Goal: Task Accomplishment & Management: Manage account settings

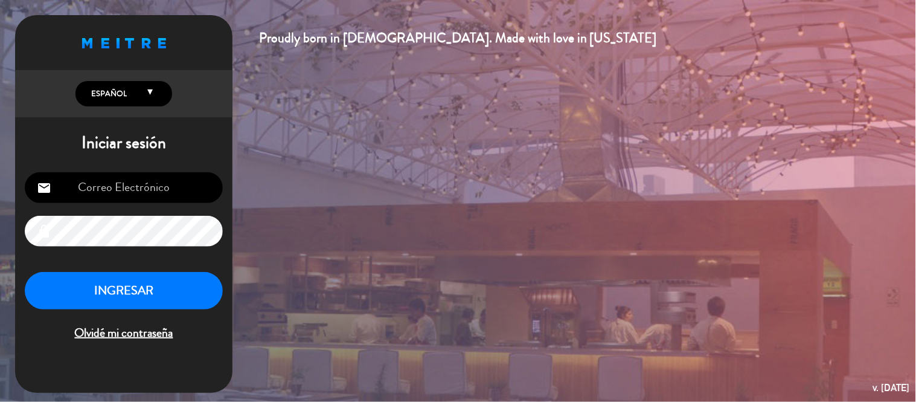
type input "[EMAIL_ADDRESS][DOMAIN_NAME]"
click at [191, 279] on button "INGRESAR" at bounding box center [124, 291] width 198 height 38
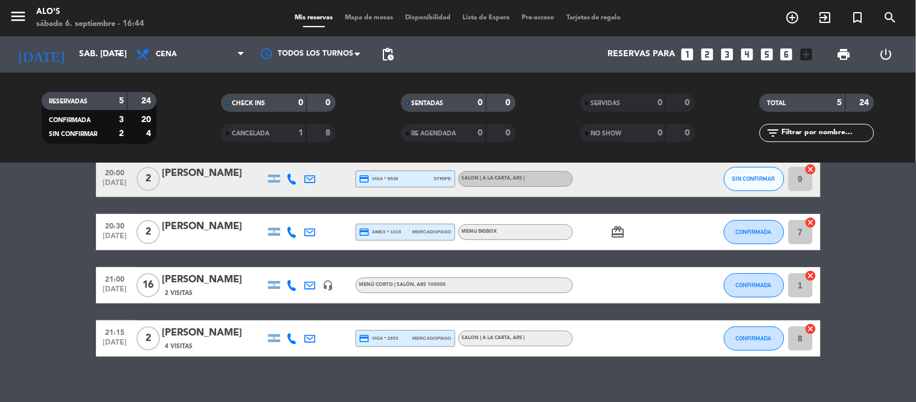
scroll to position [109, 0]
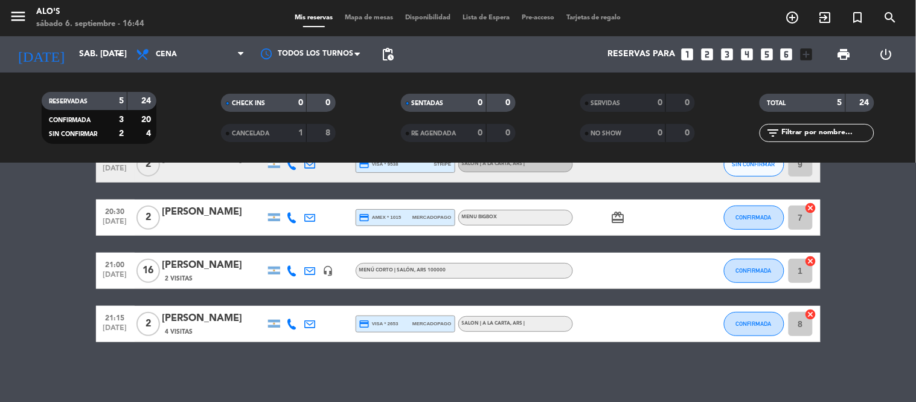
click at [288, 216] on icon at bounding box center [292, 217] width 11 height 11
click at [284, 195] on span "Copiar" at bounding box center [283, 196] width 25 height 13
click at [306, 215] on icon at bounding box center [310, 217] width 11 height 11
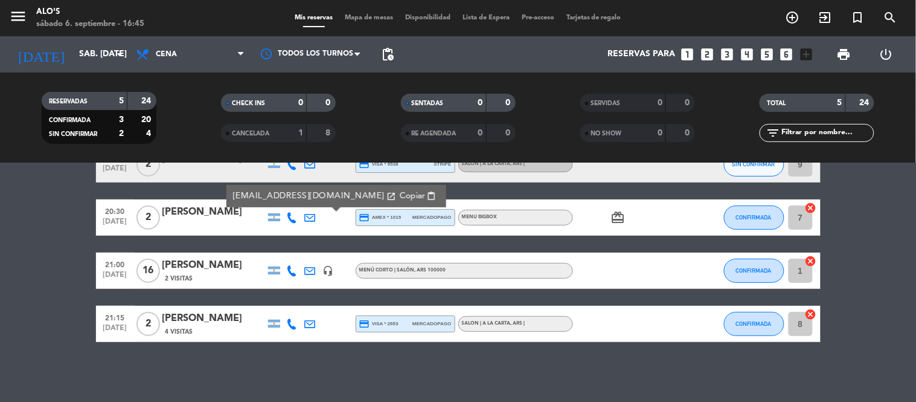
click at [616, 210] on icon "card_giftcard" at bounding box center [618, 217] width 14 height 14
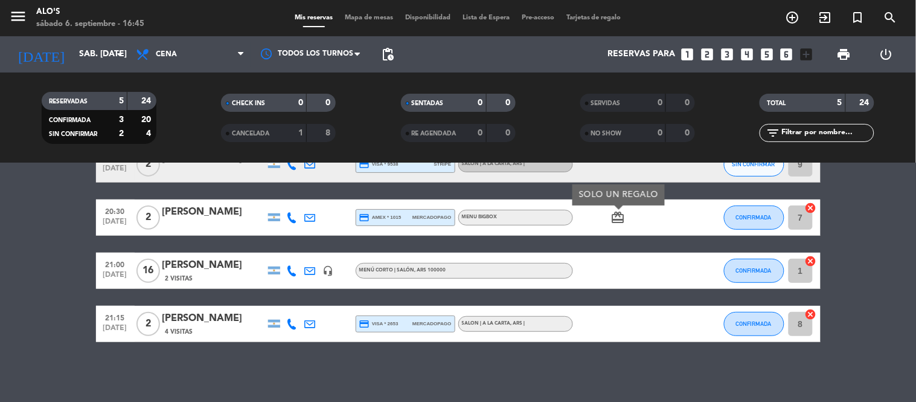
click at [290, 216] on icon at bounding box center [292, 217] width 11 height 11
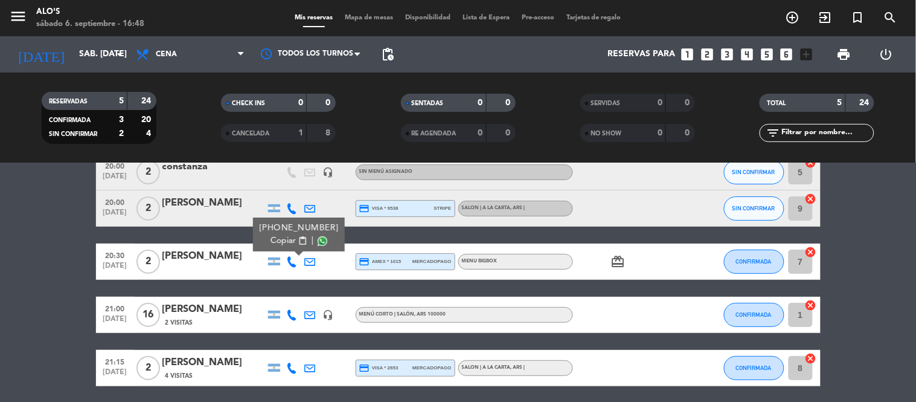
scroll to position [41, 0]
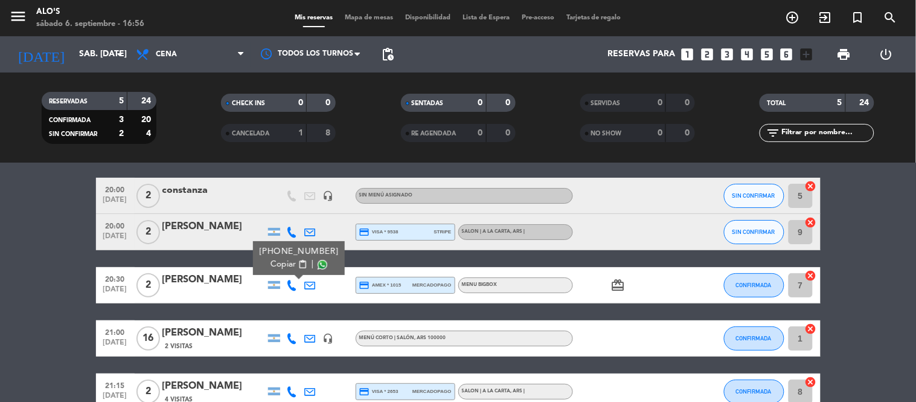
click at [0, 249] on bookings-row "20:00 [DATE] 2 constanza headset_mic Sin menú asignado SIN CONFIRMAR 5 cancel 2…" at bounding box center [458, 294] width 916 height 232
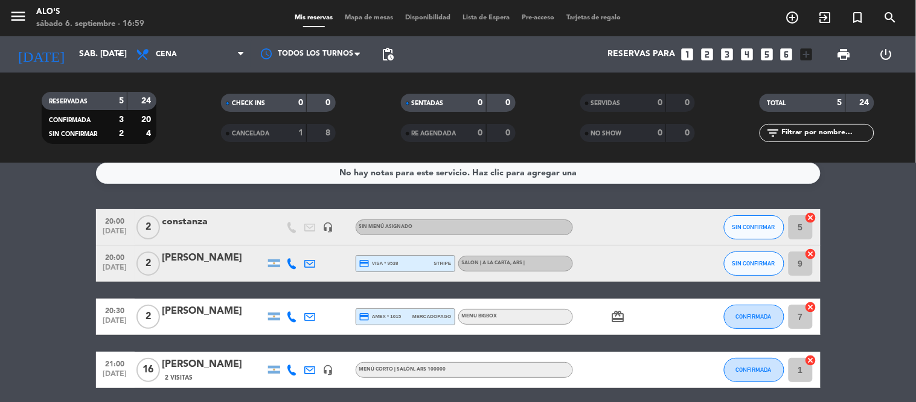
scroll to position [0, 0]
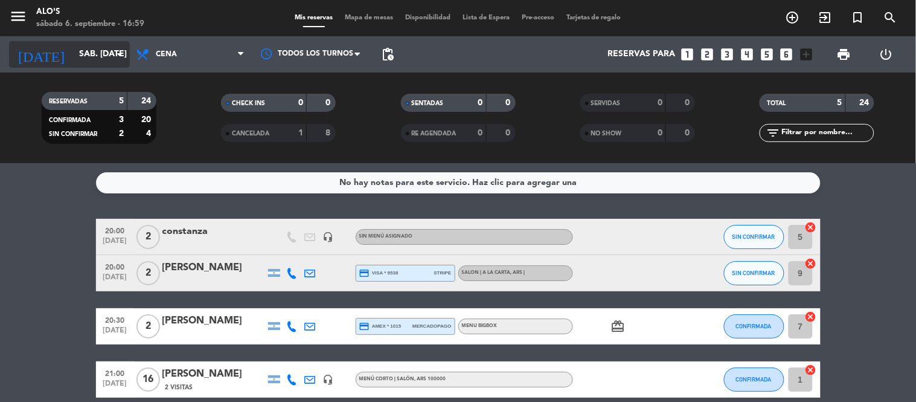
click at [101, 48] on input "sáb. [DATE]" at bounding box center [130, 54] width 115 height 22
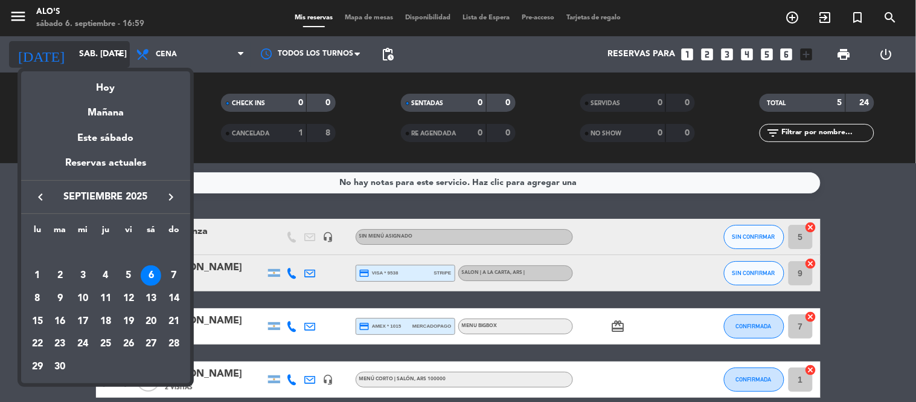
click at [101, 48] on div at bounding box center [458, 201] width 916 height 402
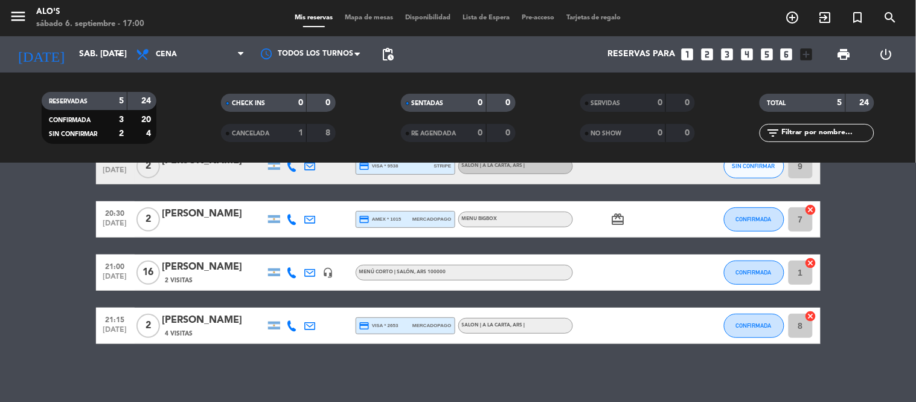
scroll to position [109, 0]
